Goal: Task Accomplishment & Management: Use online tool/utility

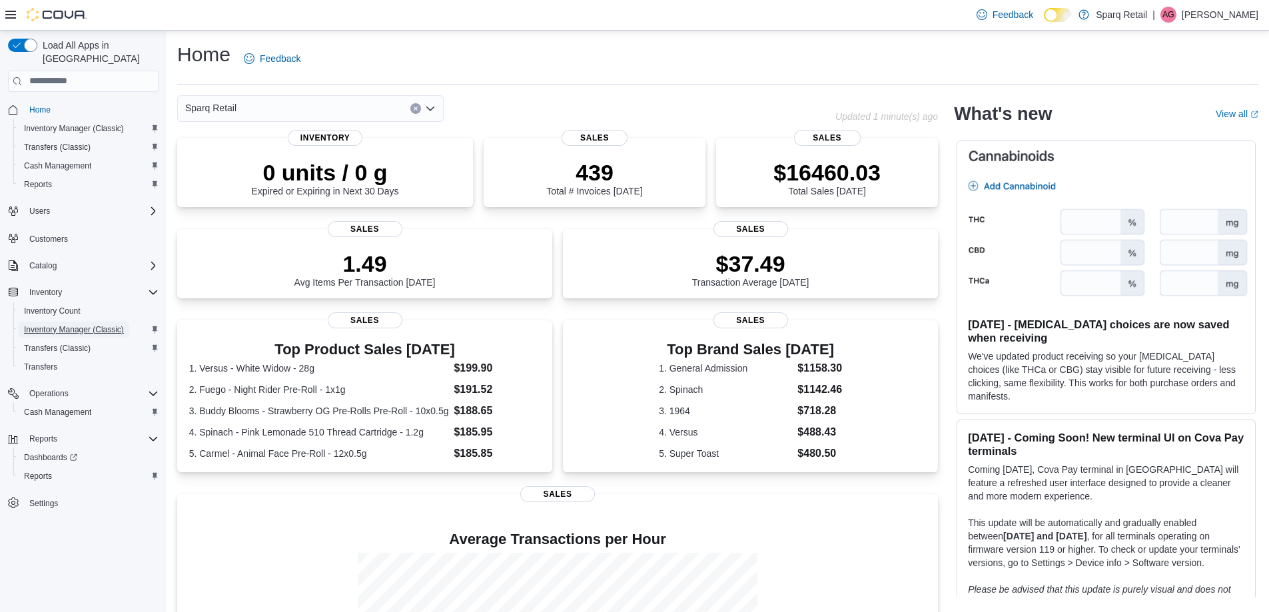
click at [85, 325] on span "Inventory Manager (Classic)" at bounding box center [74, 330] width 100 height 11
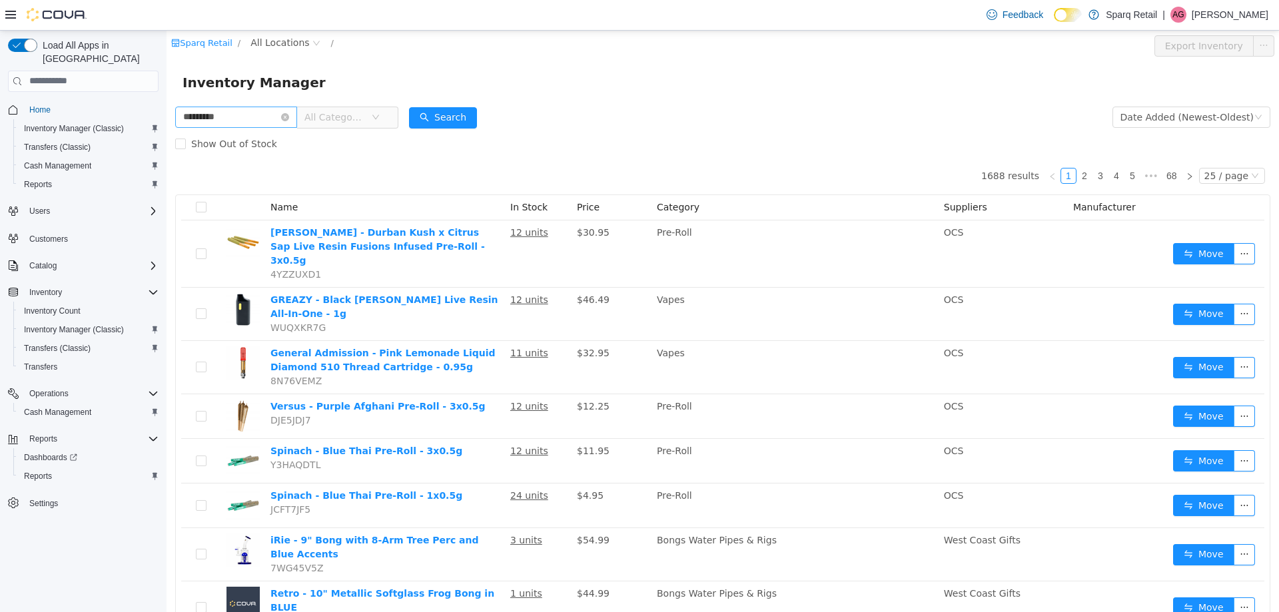
type input "*********"
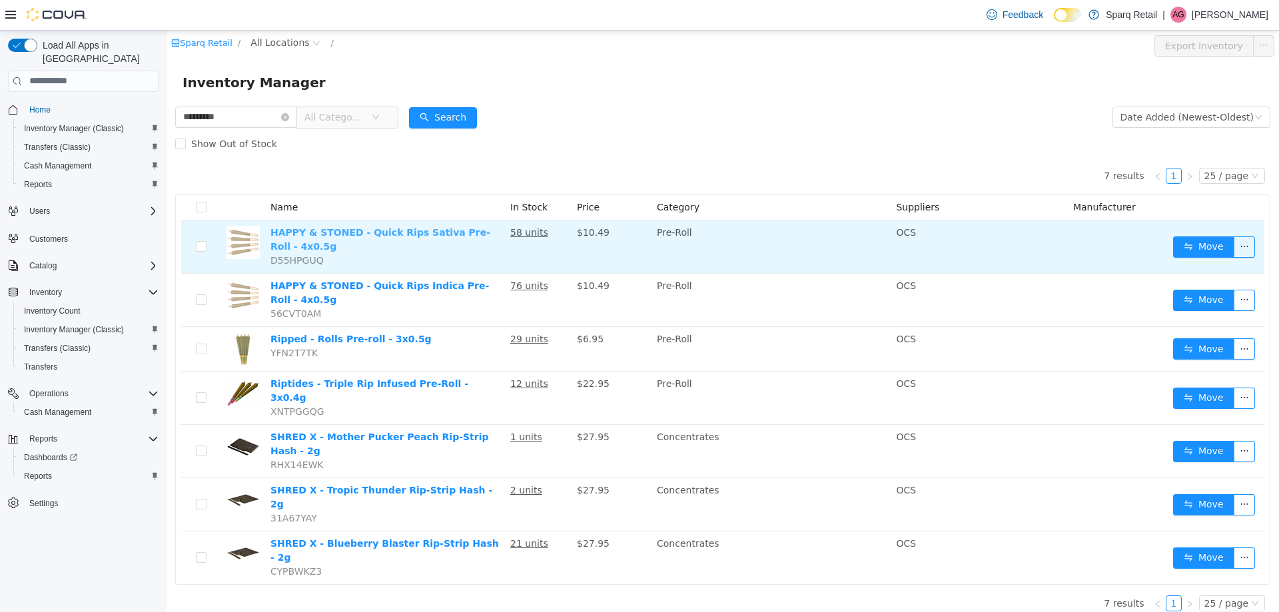
click at [412, 236] on link "HAPPY & STONED - Quick Rips Sativa Pre-Roll - 4x0.5g" at bounding box center [381, 239] width 220 height 25
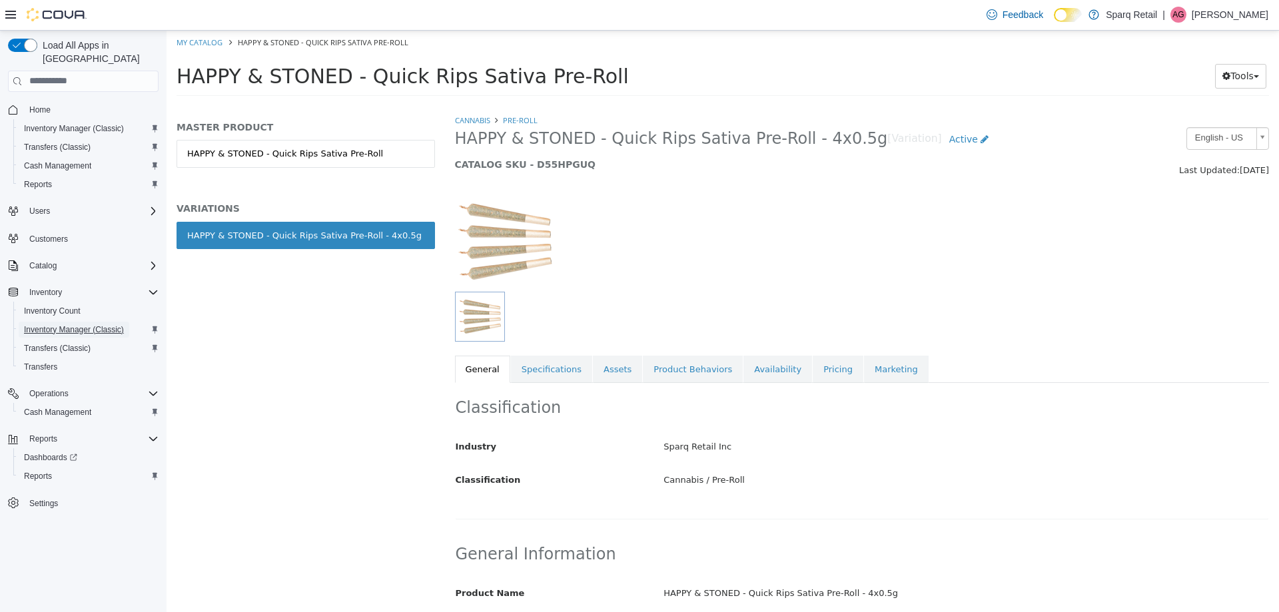
click at [77, 325] on span "Inventory Manager (Classic)" at bounding box center [74, 330] width 100 height 11
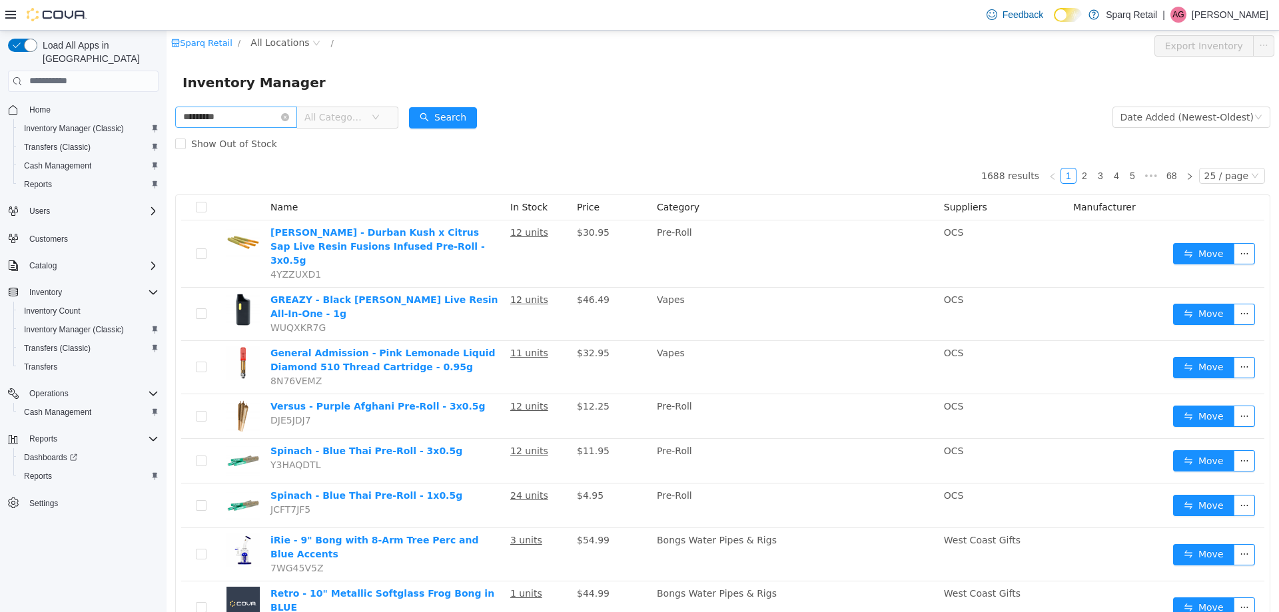
type input "*********"
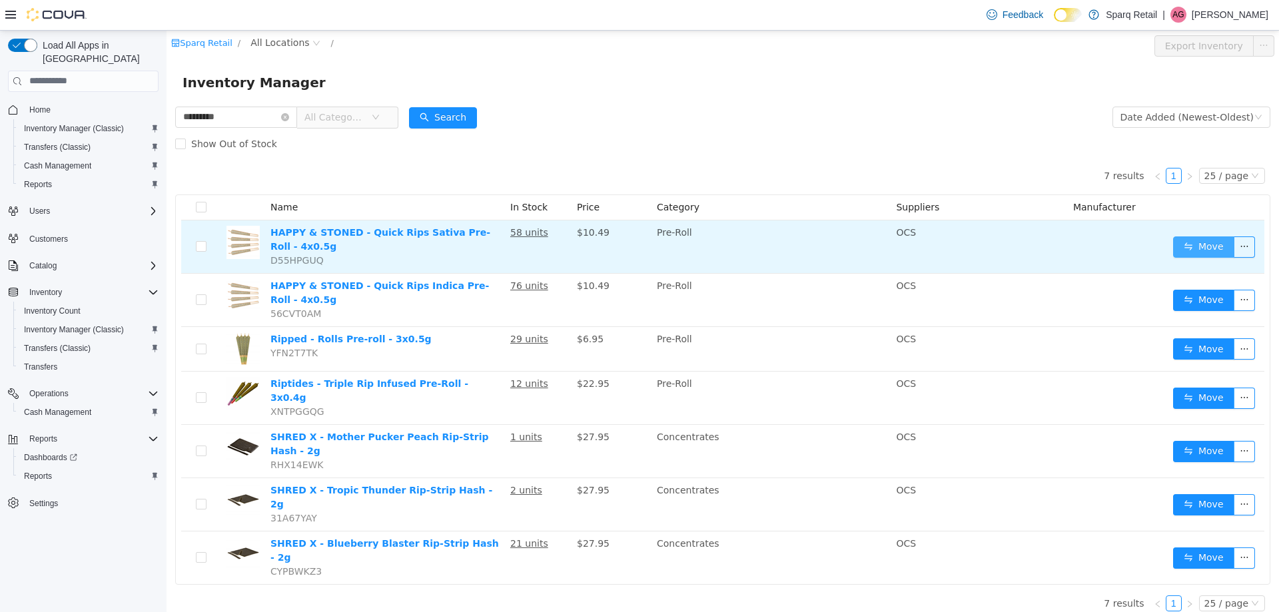
click at [1215, 245] on button "Move" at bounding box center [1203, 246] width 61 height 21
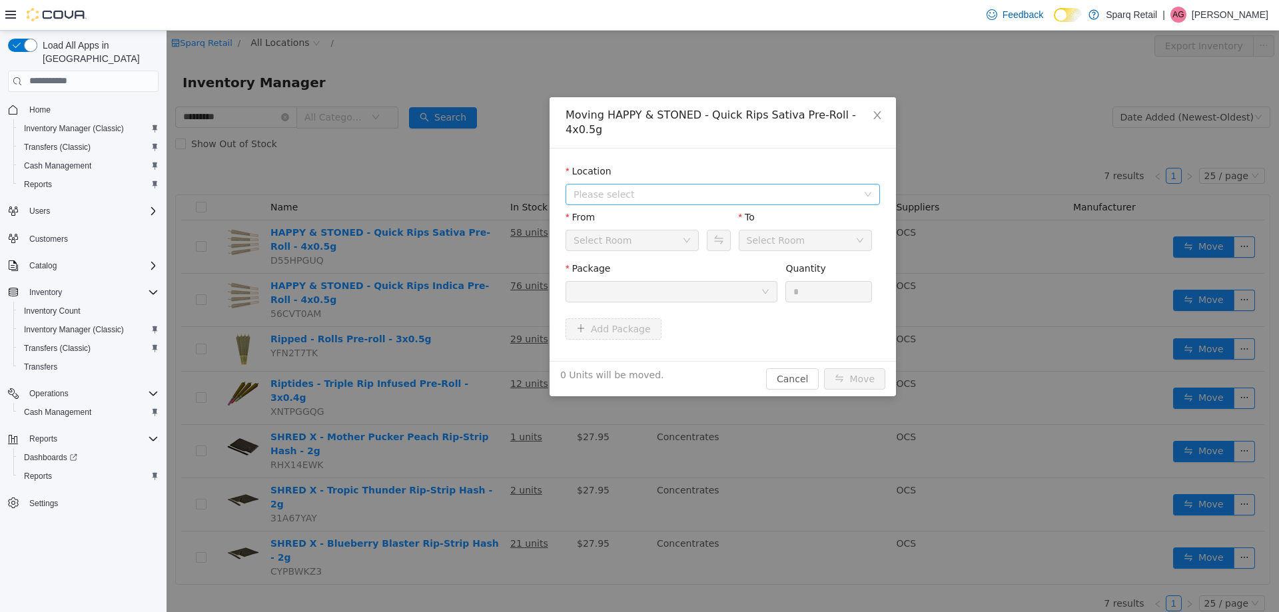
click at [660, 184] on span "Please select" at bounding box center [719, 194] width 290 height 20
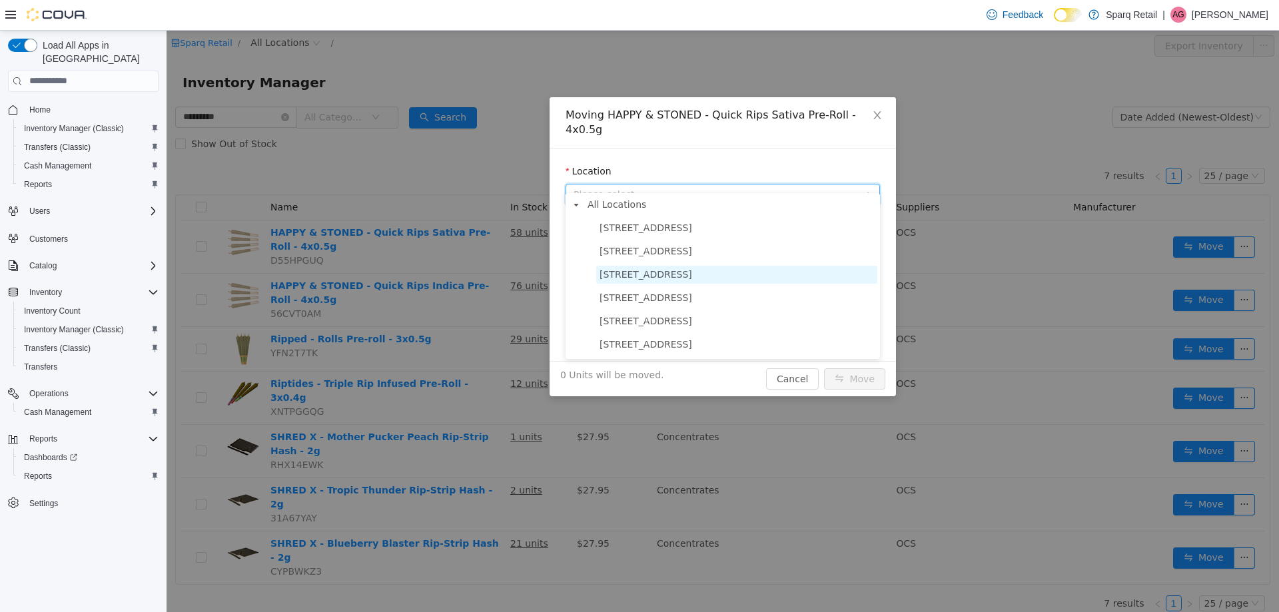
click at [692, 271] on span "[STREET_ADDRESS]" at bounding box center [736, 274] width 281 height 18
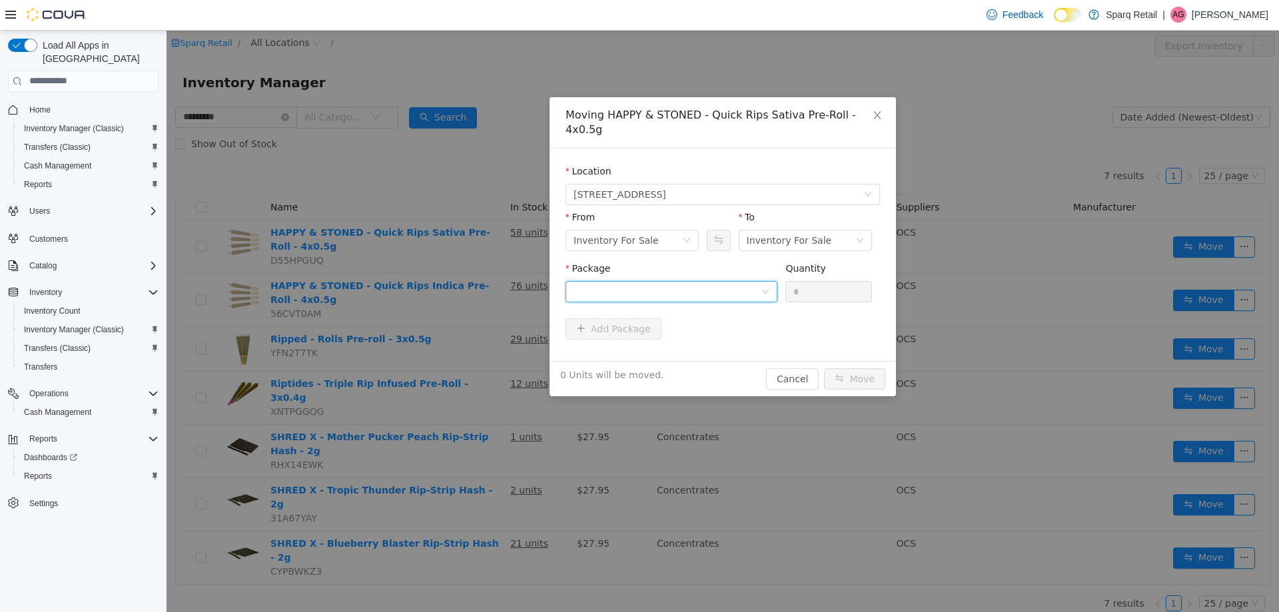
click at [692, 281] on div at bounding box center [667, 291] width 187 height 20
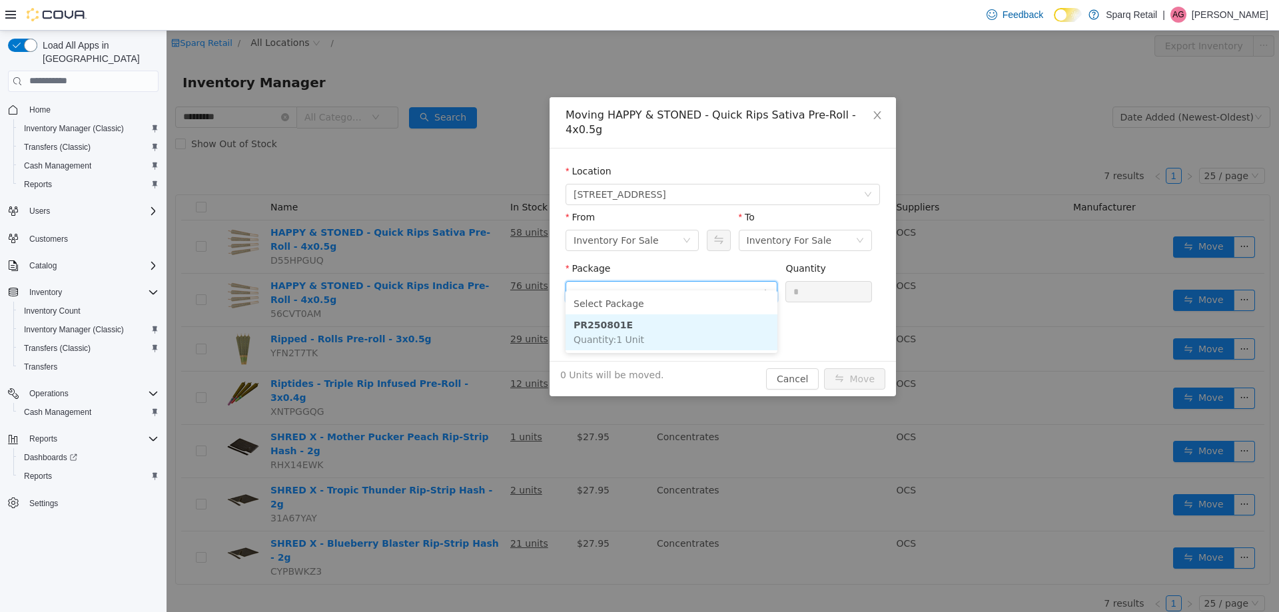
click at [652, 319] on li "PR250801E Quantity : 1 Unit" at bounding box center [672, 332] width 212 height 36
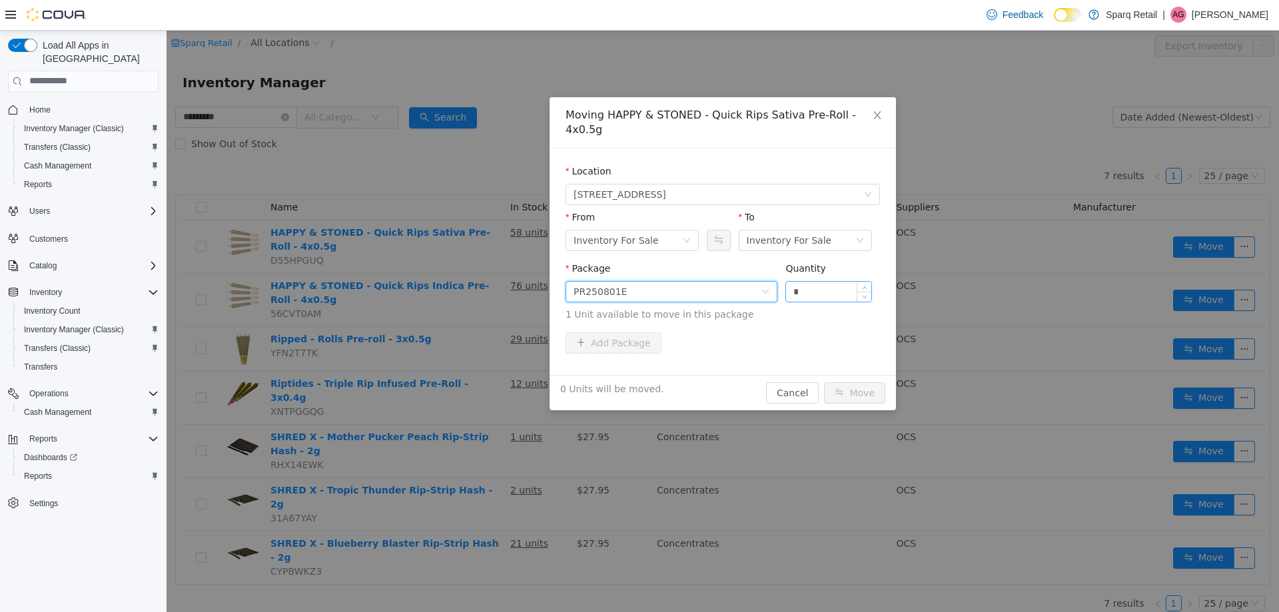
click at [810, 281] on input "*" at bounding box center [828, 291] width 85 height 20
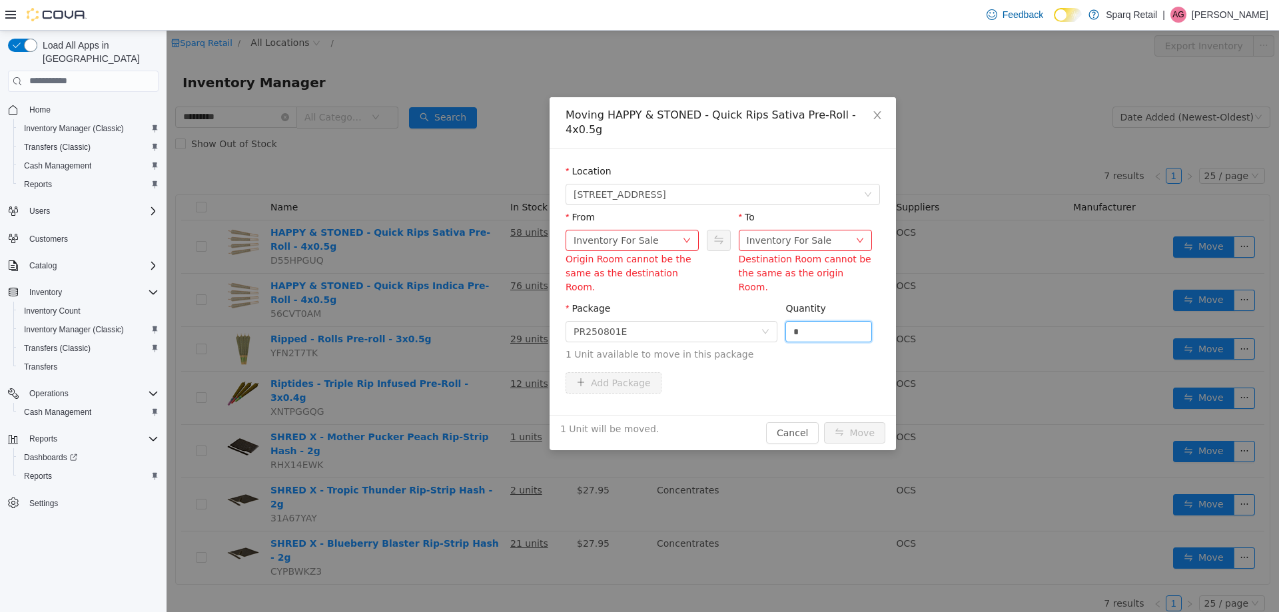
type input "*"
click at [786, 231] on div "Inventory For Sale" at bounding box center [789, 240] width 85 height 20
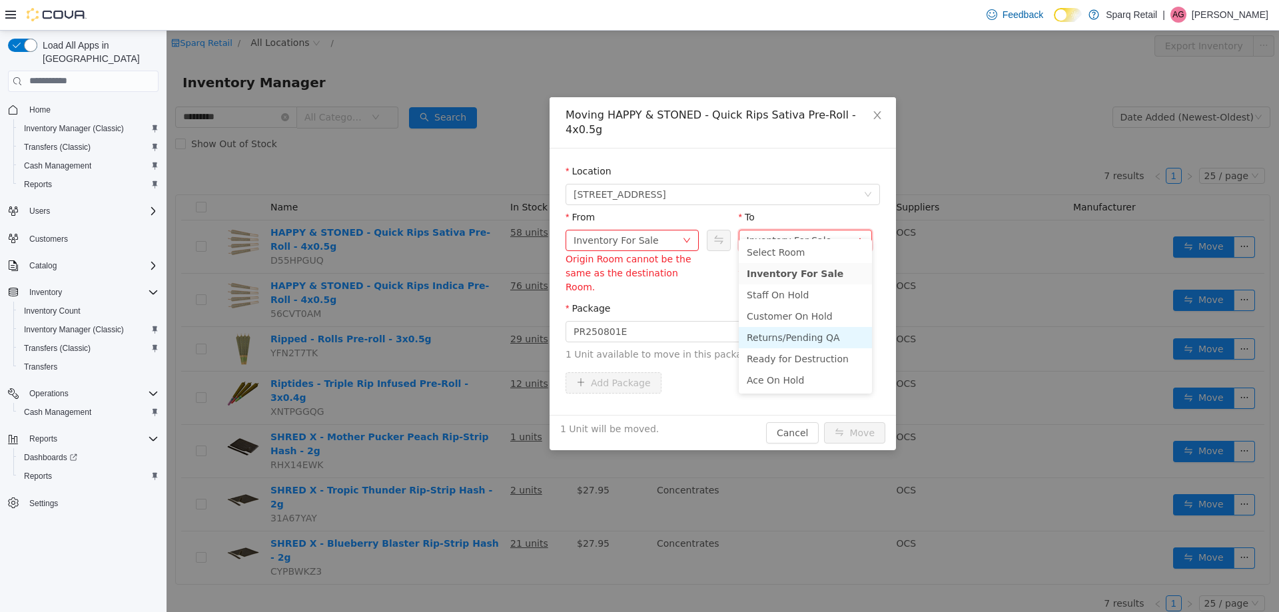
click at [838, 334] on li "Returns/Pending QA" at bounding box center [805, 337] width 133 height 21
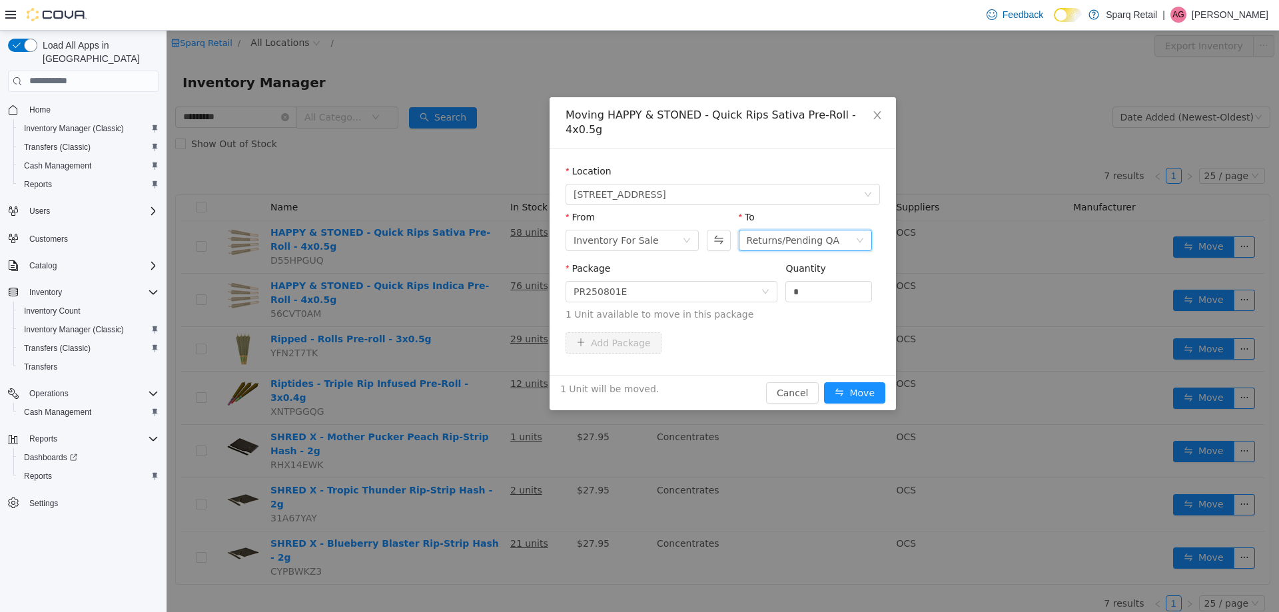
click at [835, 231] on div "Returns/Pending QA" at bounding box center [801, 240] width 109 height 20
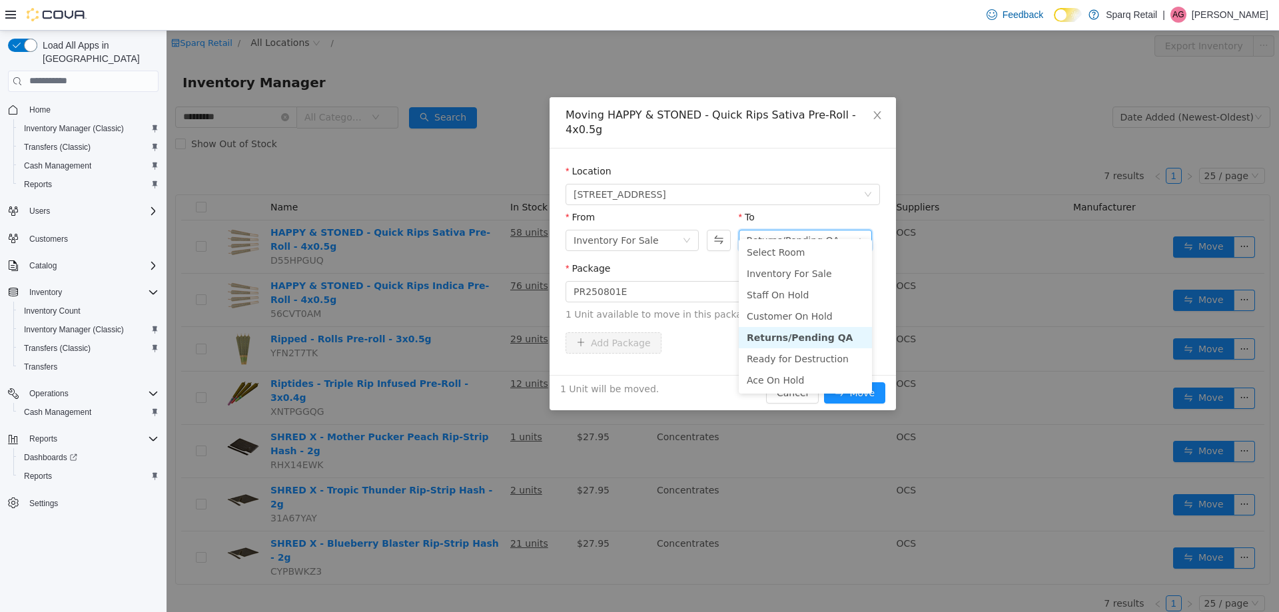
click at [835, 231] on div "Returns/Pending QA" at bounding box center [801, 240] width 109 height 20
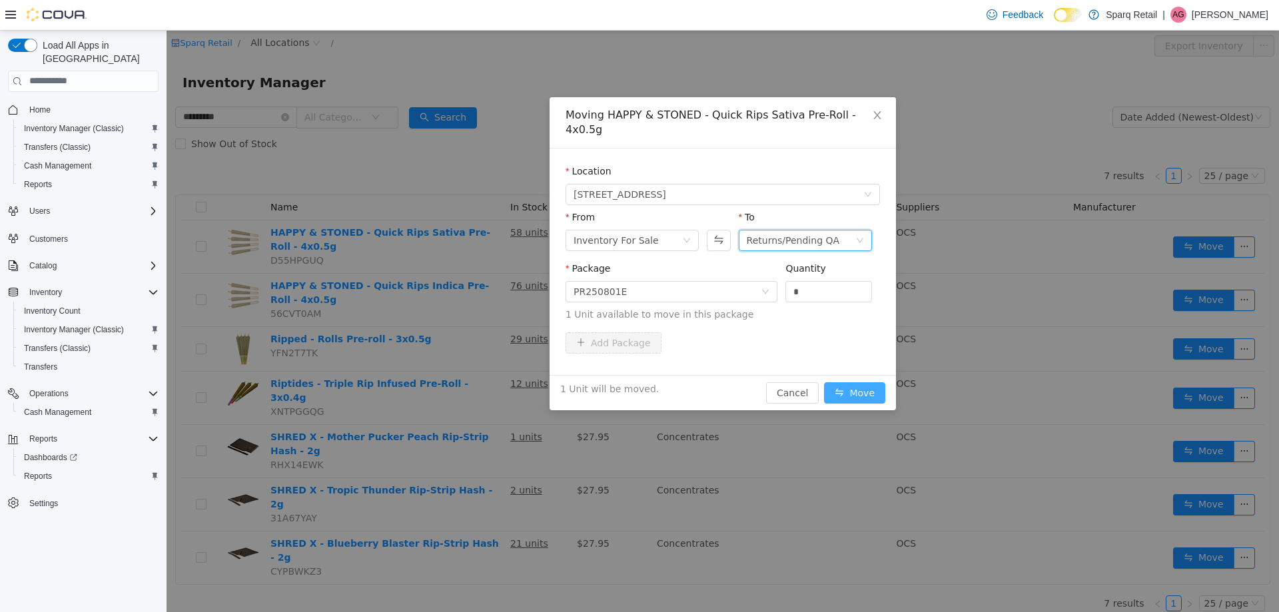
click at [859, 382] on button "Move" at bounding box center [854, 392] width 61 height 21
